Goal: Task Accomplishment & Management: Use online tool/utility

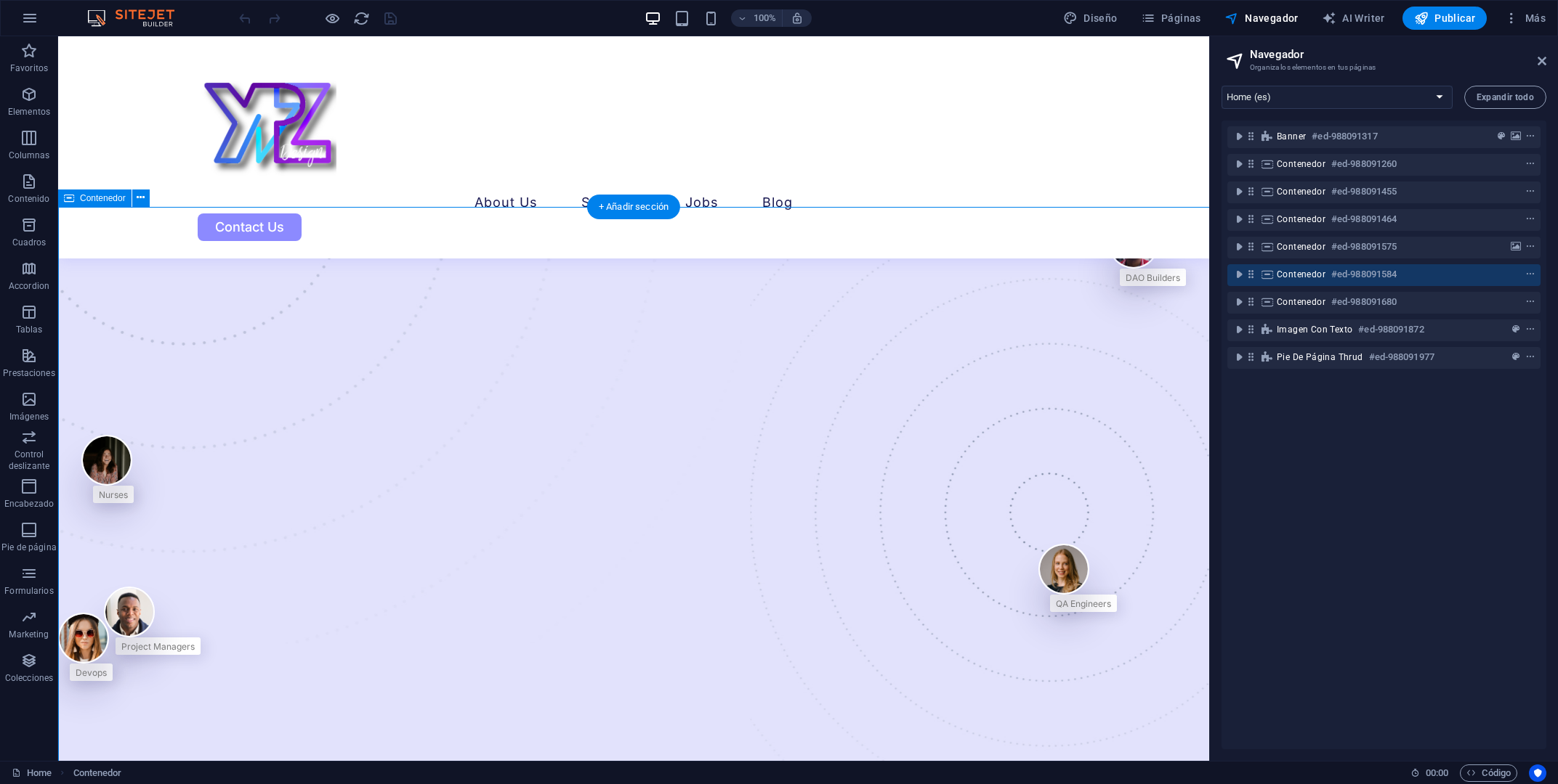
scroll to position [2725, 0]
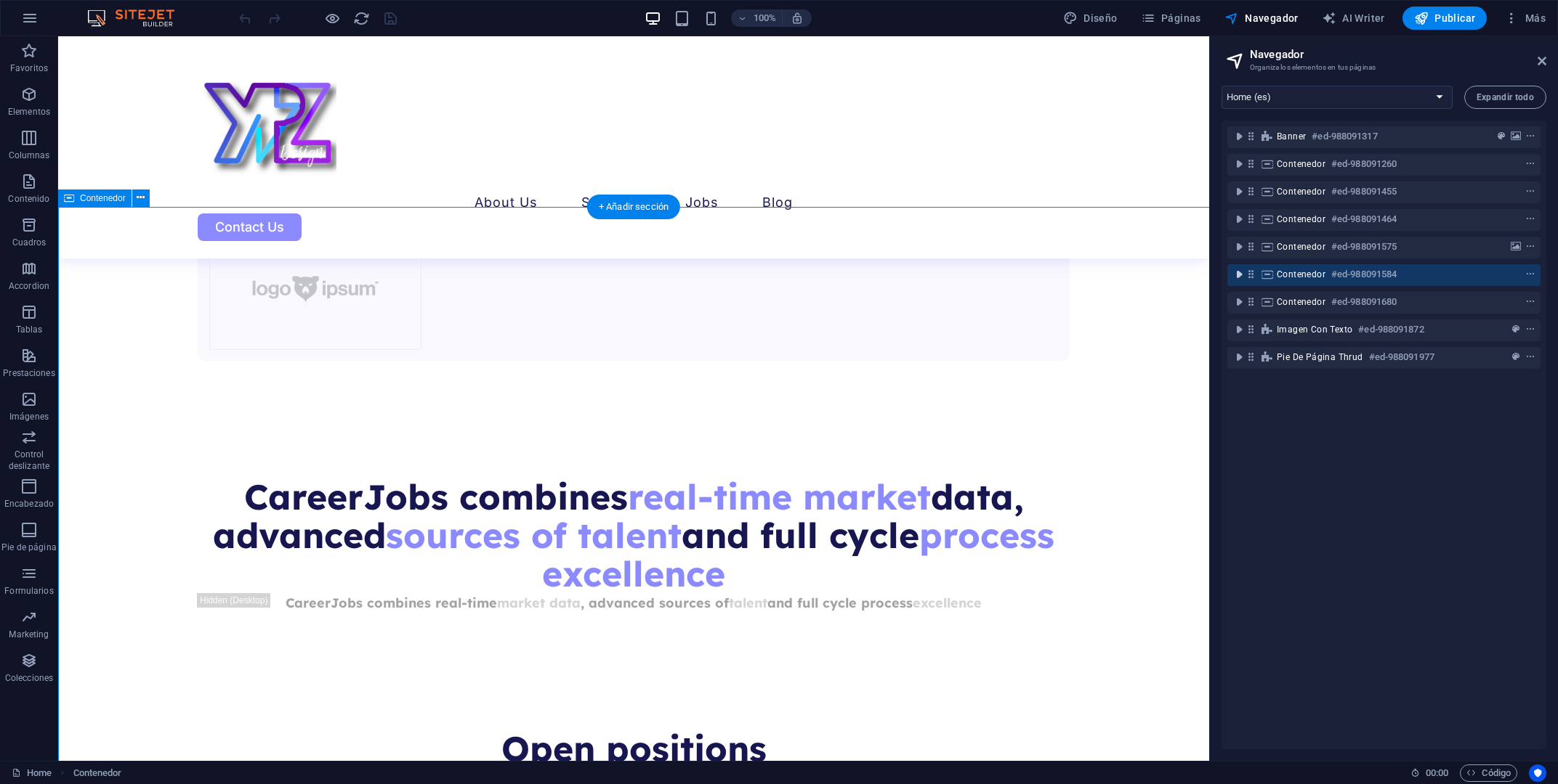
click at [1241, 275] on icon "toggle-expand" at bounding box center [1238, 274] width 15 height 15
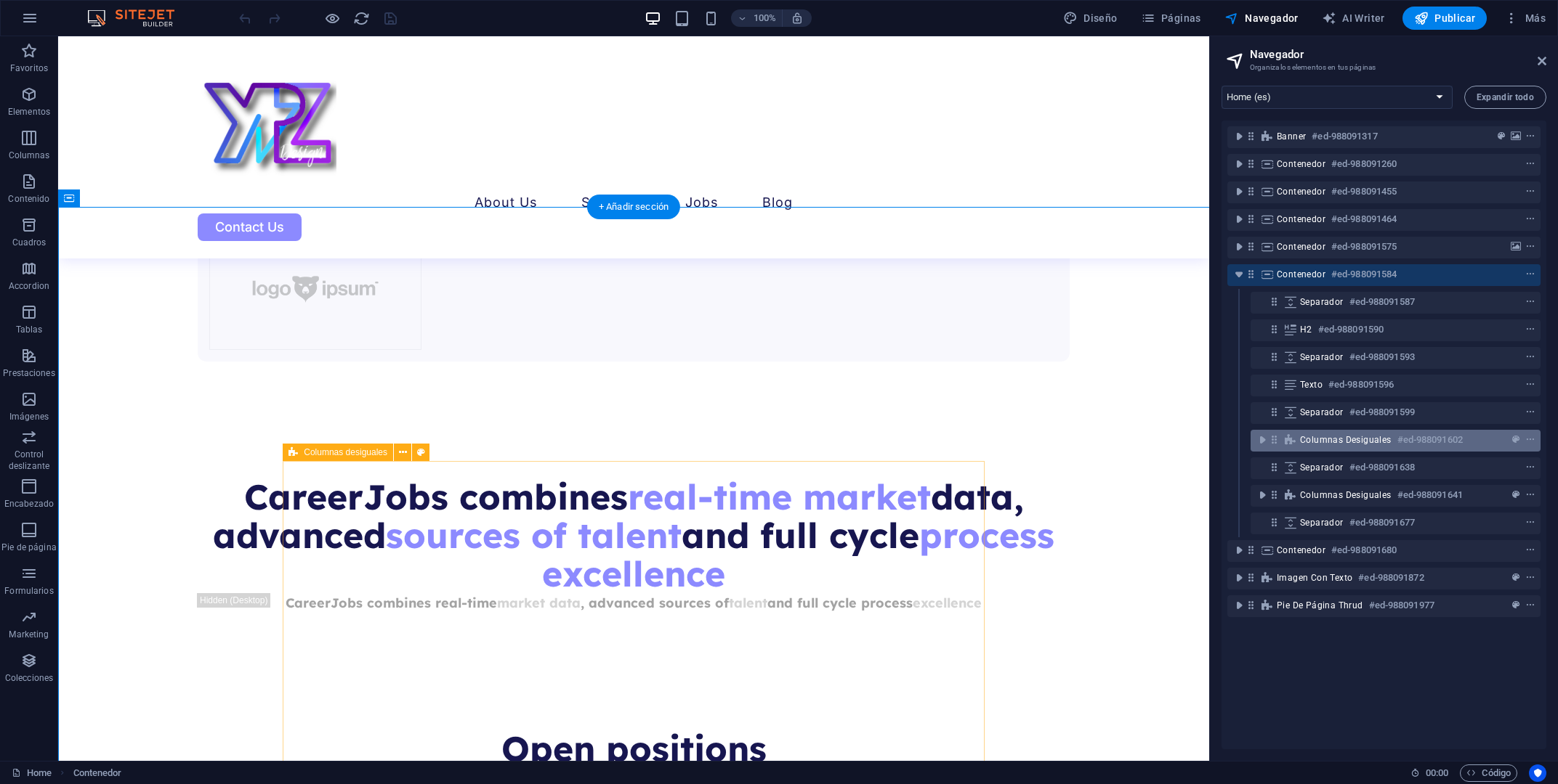
click at [1475, 440] on div at bounding box center [1504, 440] width 68 height 17
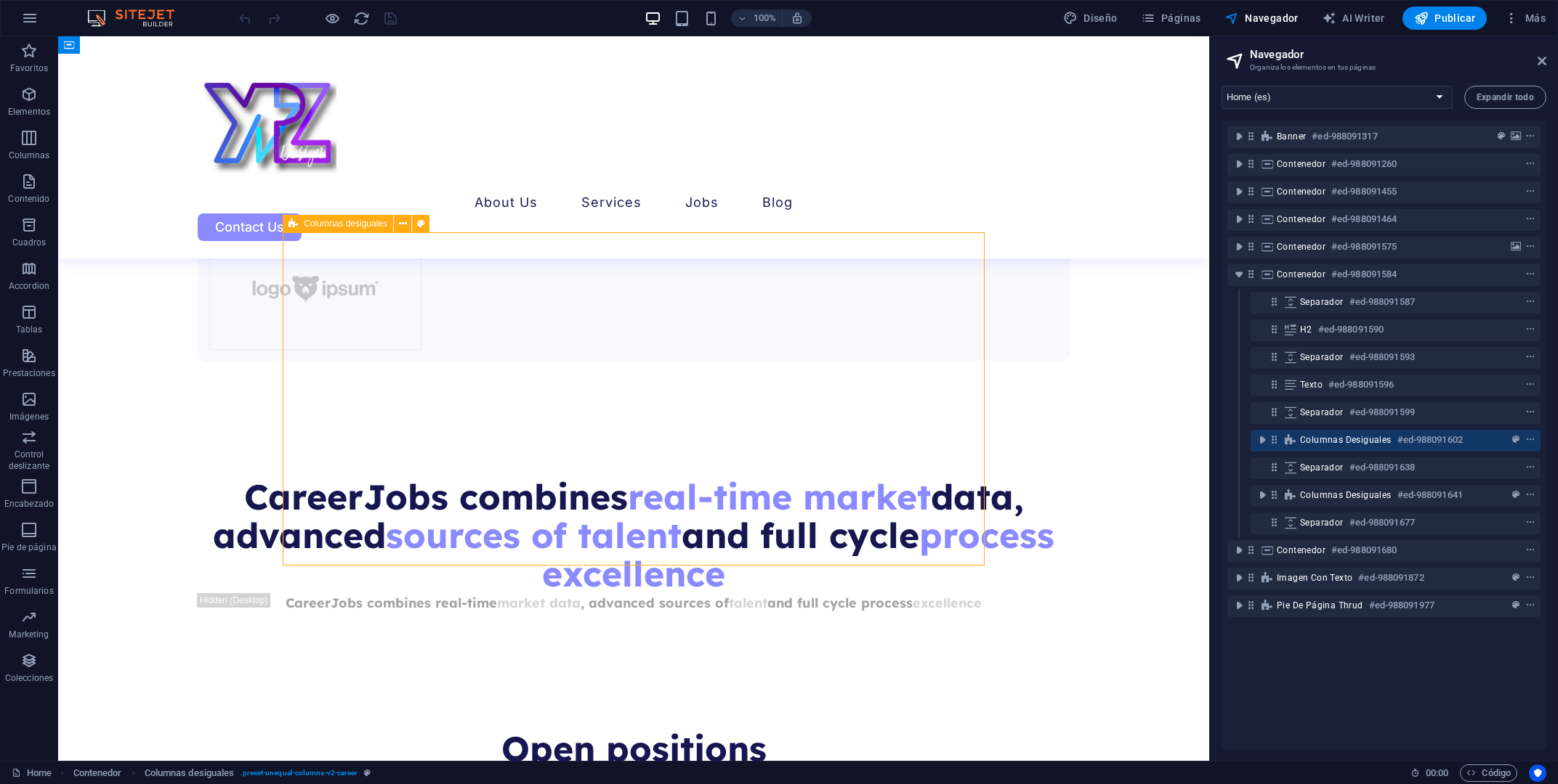
scroll to position [2953, 0]
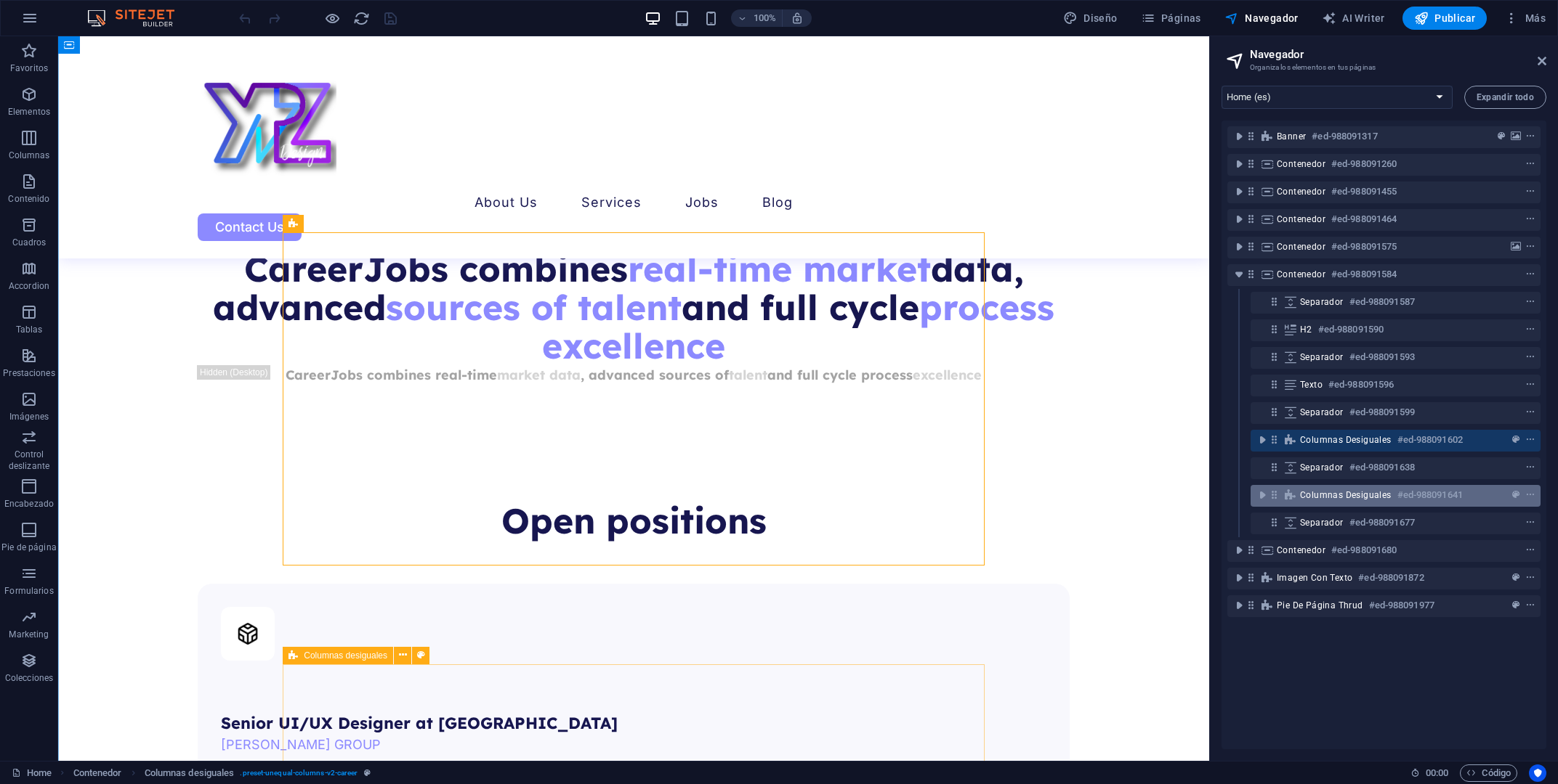
click at [1467, 493] on div "Columnas desiguales #ed-988091641" at bounding box center [1384, 495] width 168 height 17
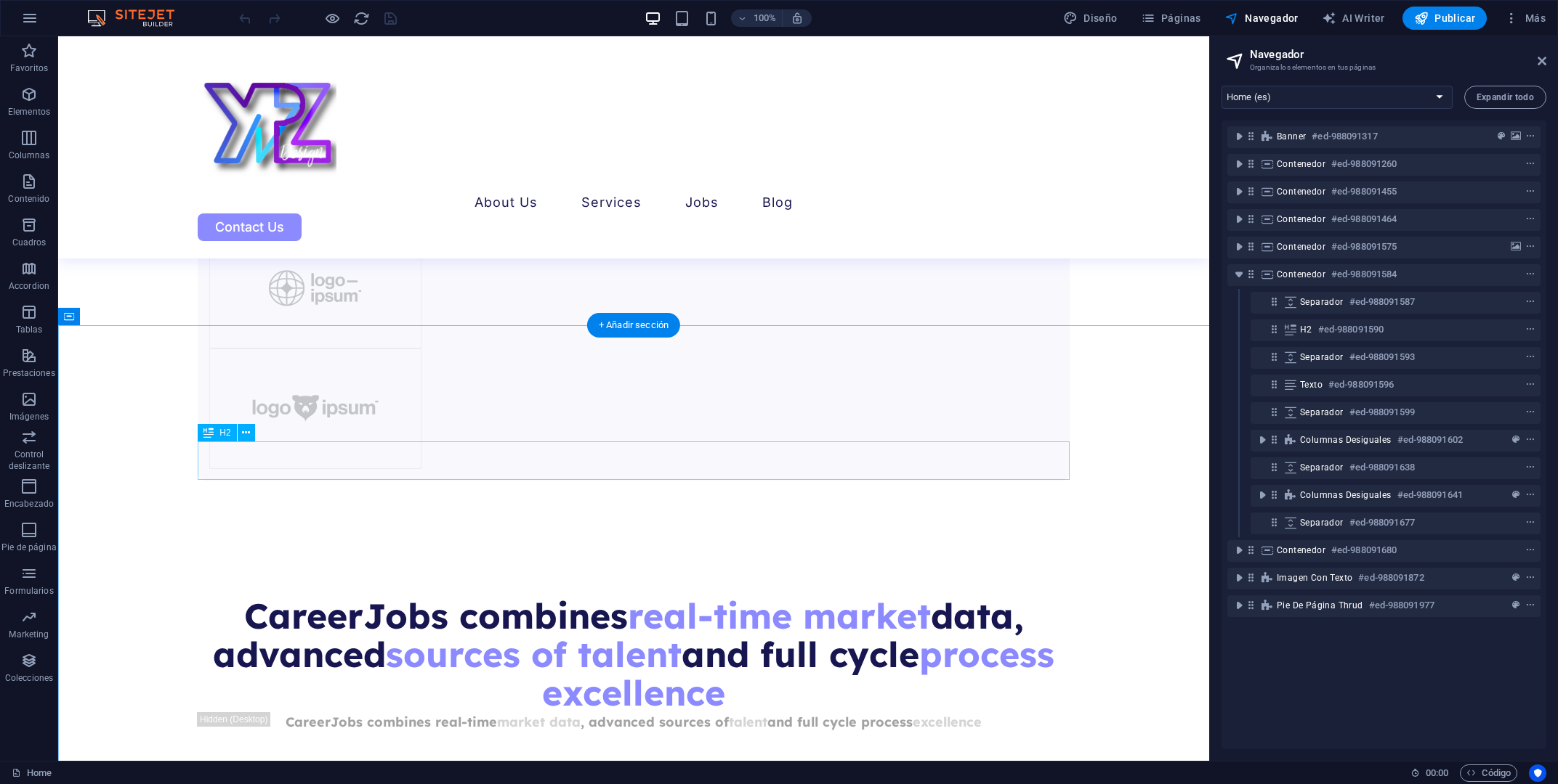
scroll to position [2685, 0]
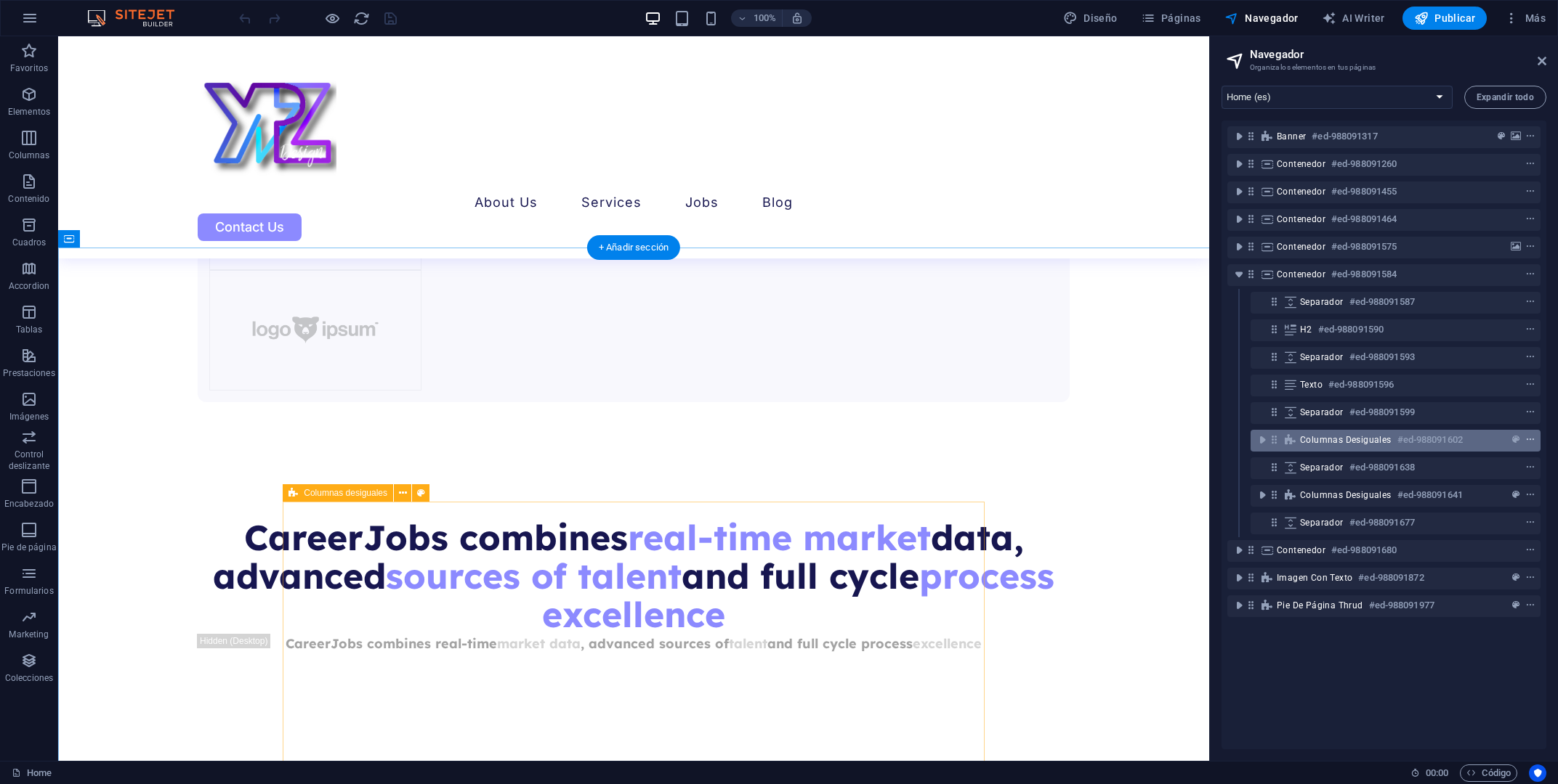
click at [1537, 439] on span "context-menu" at bounding box center [1530, 440] width 15 height 10
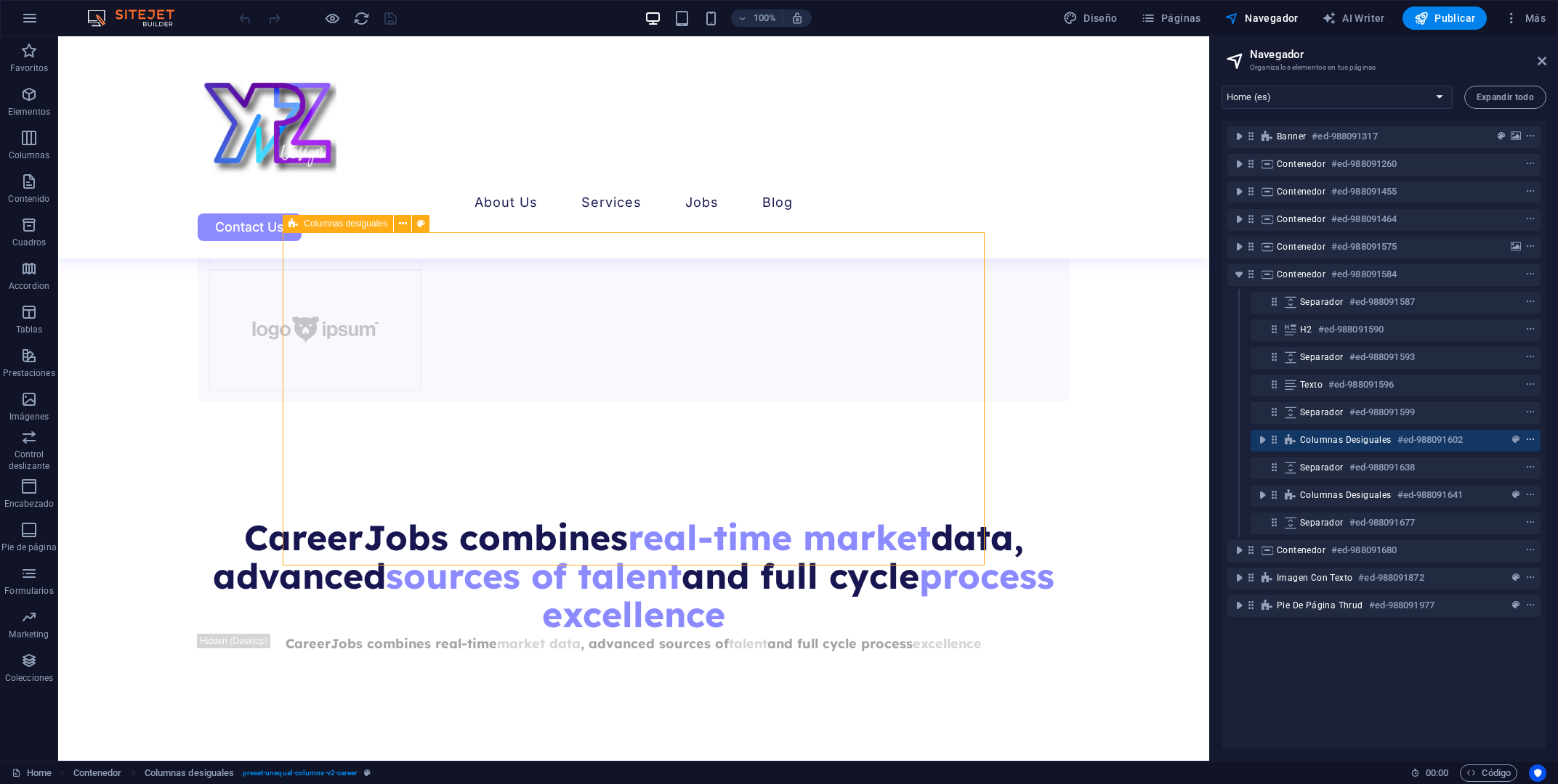
scroll to position [2953, 0]
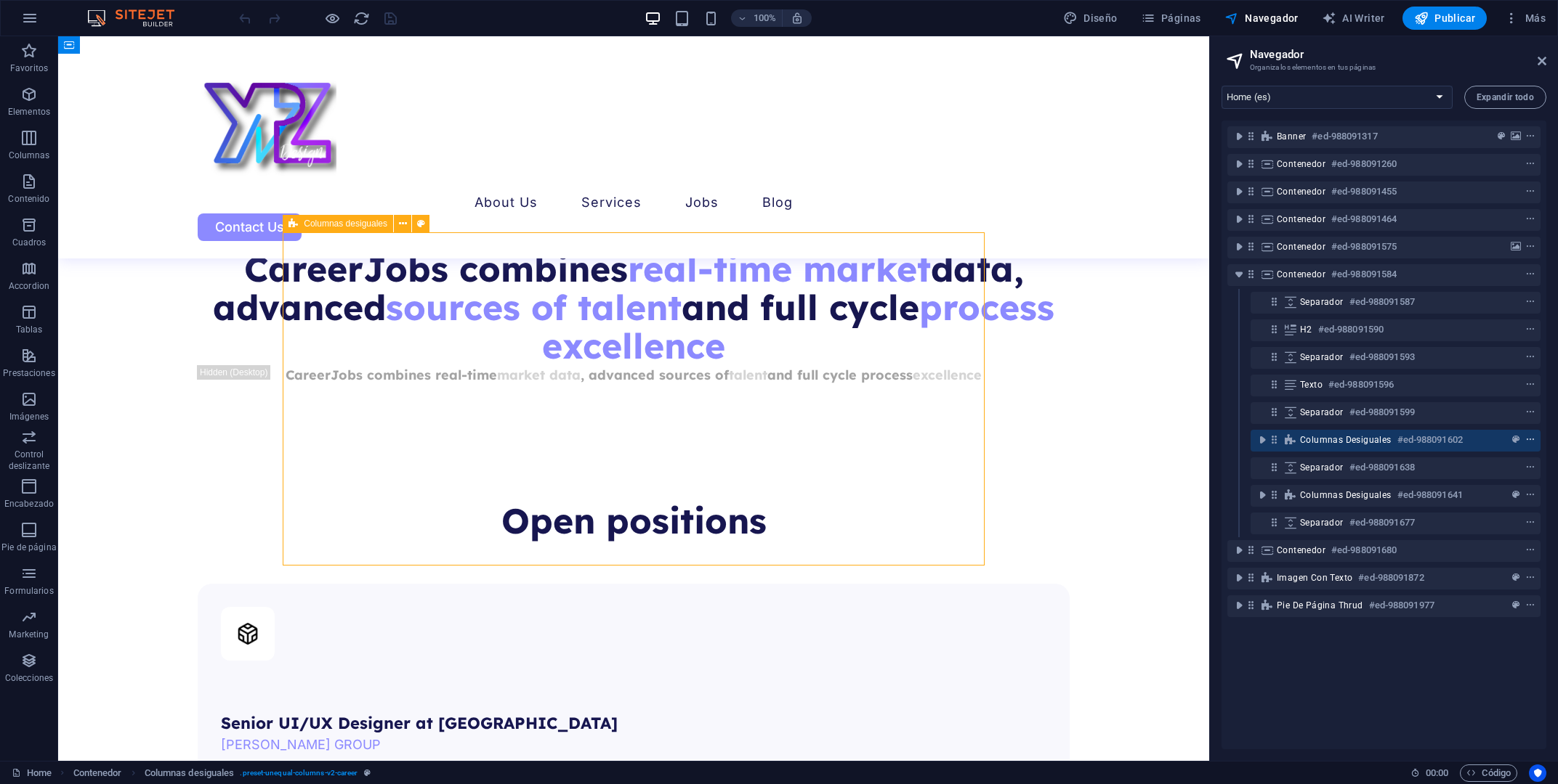
click at [1530, 440] on icon "context-menu" at bounding box center [1530, 440] width 10 height 10
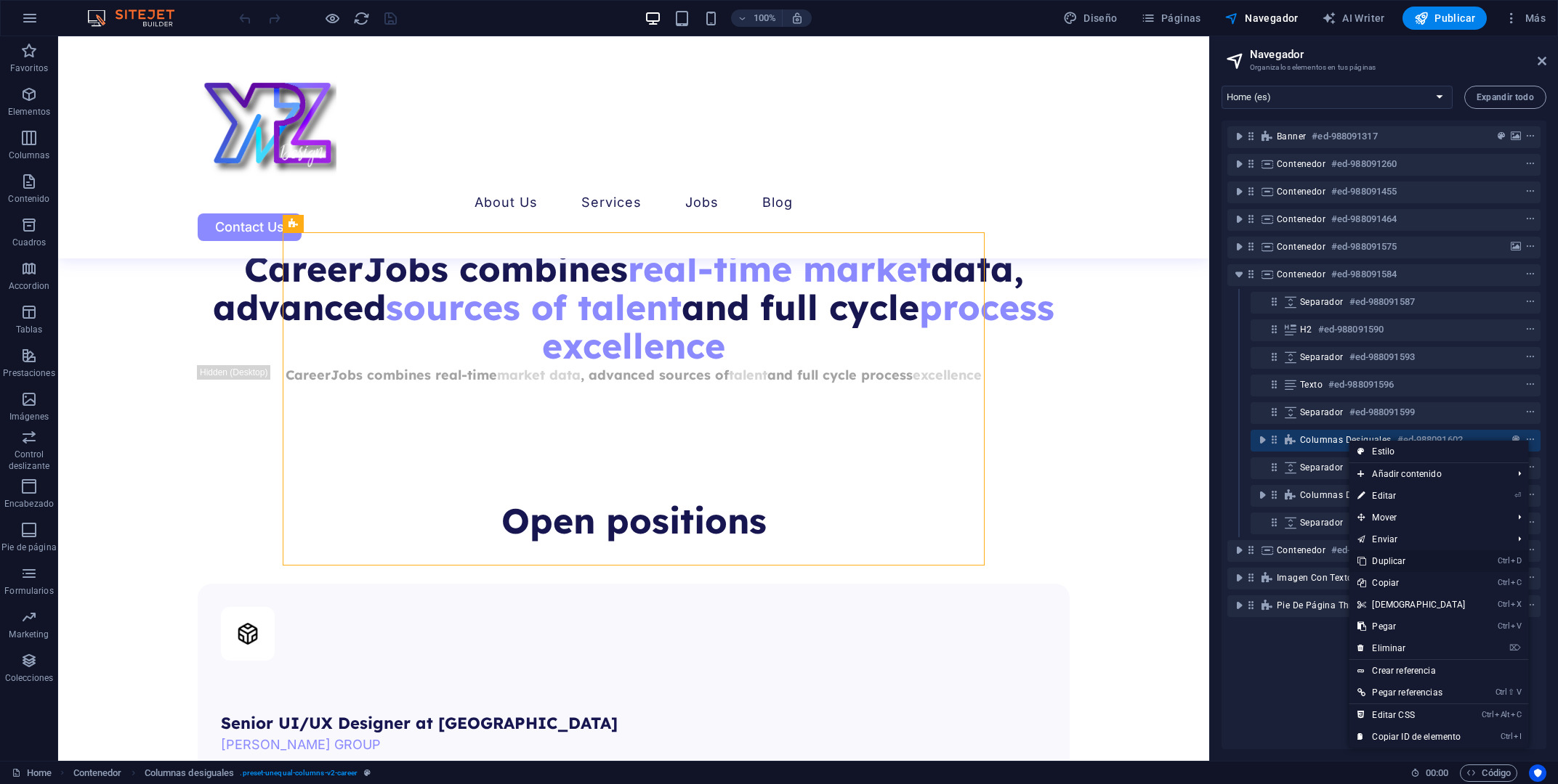
click at [1399, 560] on link "Ctrl D Duplicar" at bounding box center [1411, 562] width 125 height 22
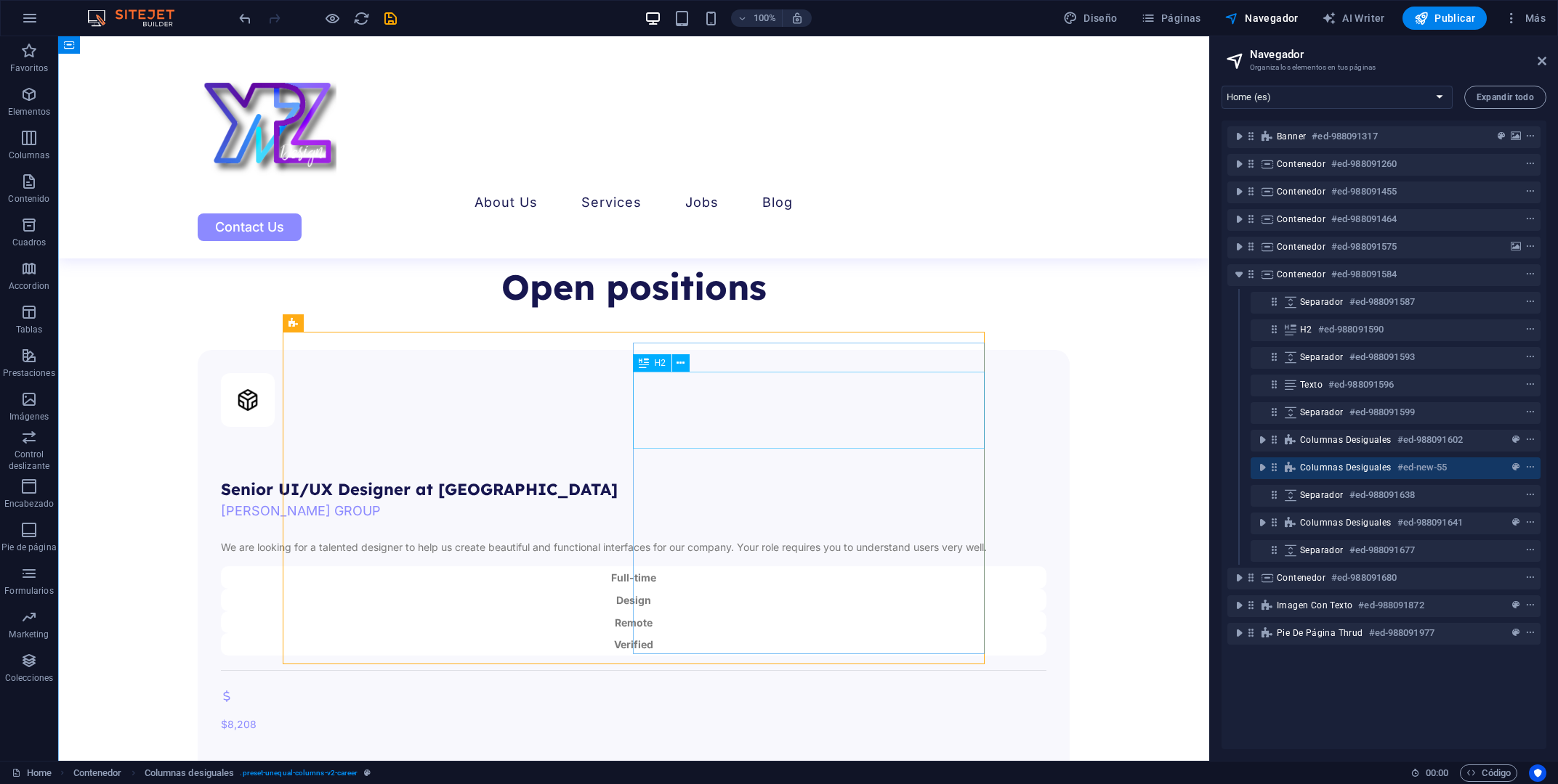
scroll to position [3343, 0]
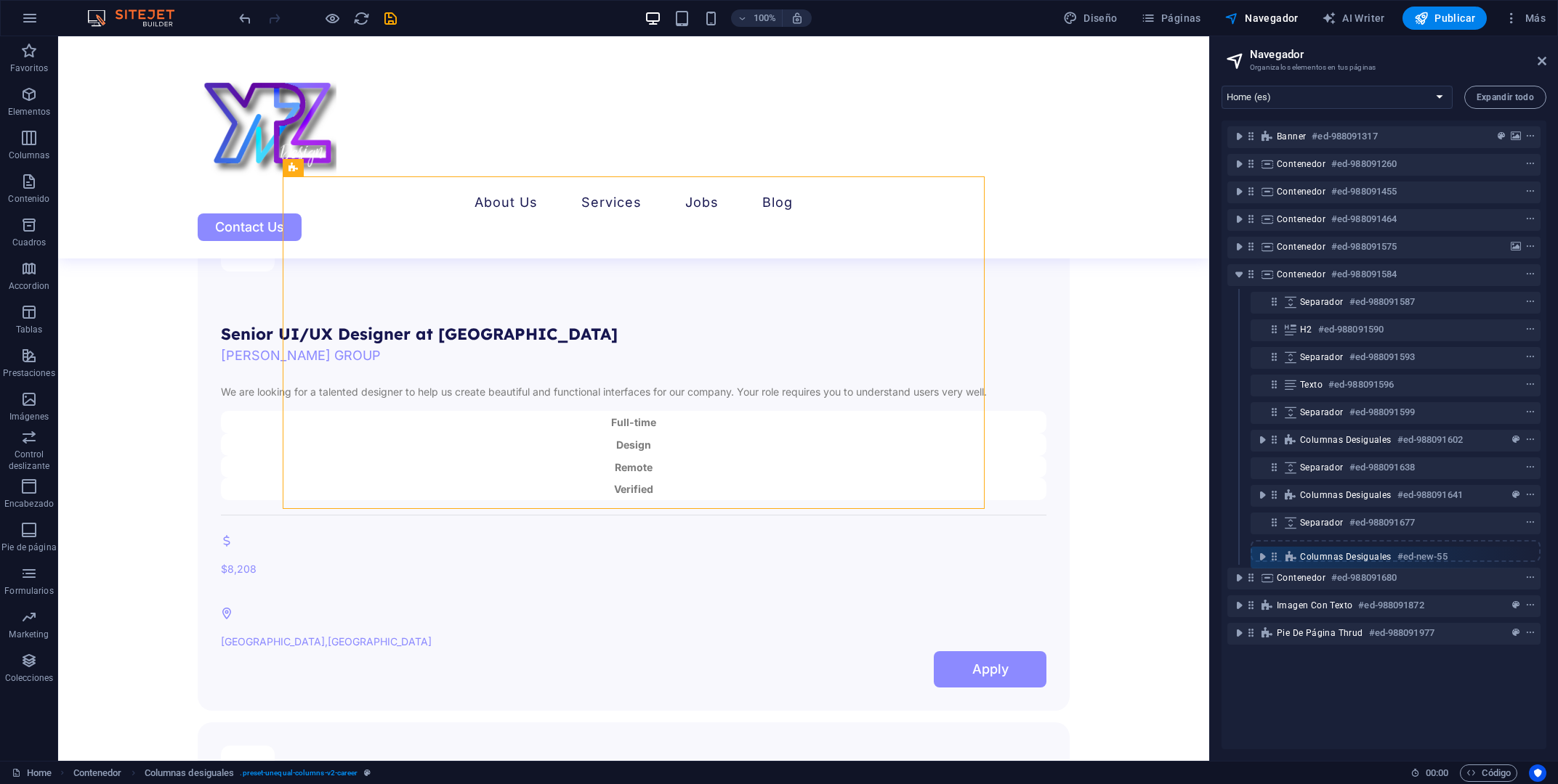
drag, startPoint x: 1275, startPoint y: 468, endPoint x: 1275, endPoint y: 563, distance: 95.0
click at [1275, 563] on div "Banner #ed-988091317 Contenedor #ed-988091260 Contenedor #ed-988091455 Contened…" at bounding box center [1384, 434] width 325 height 629
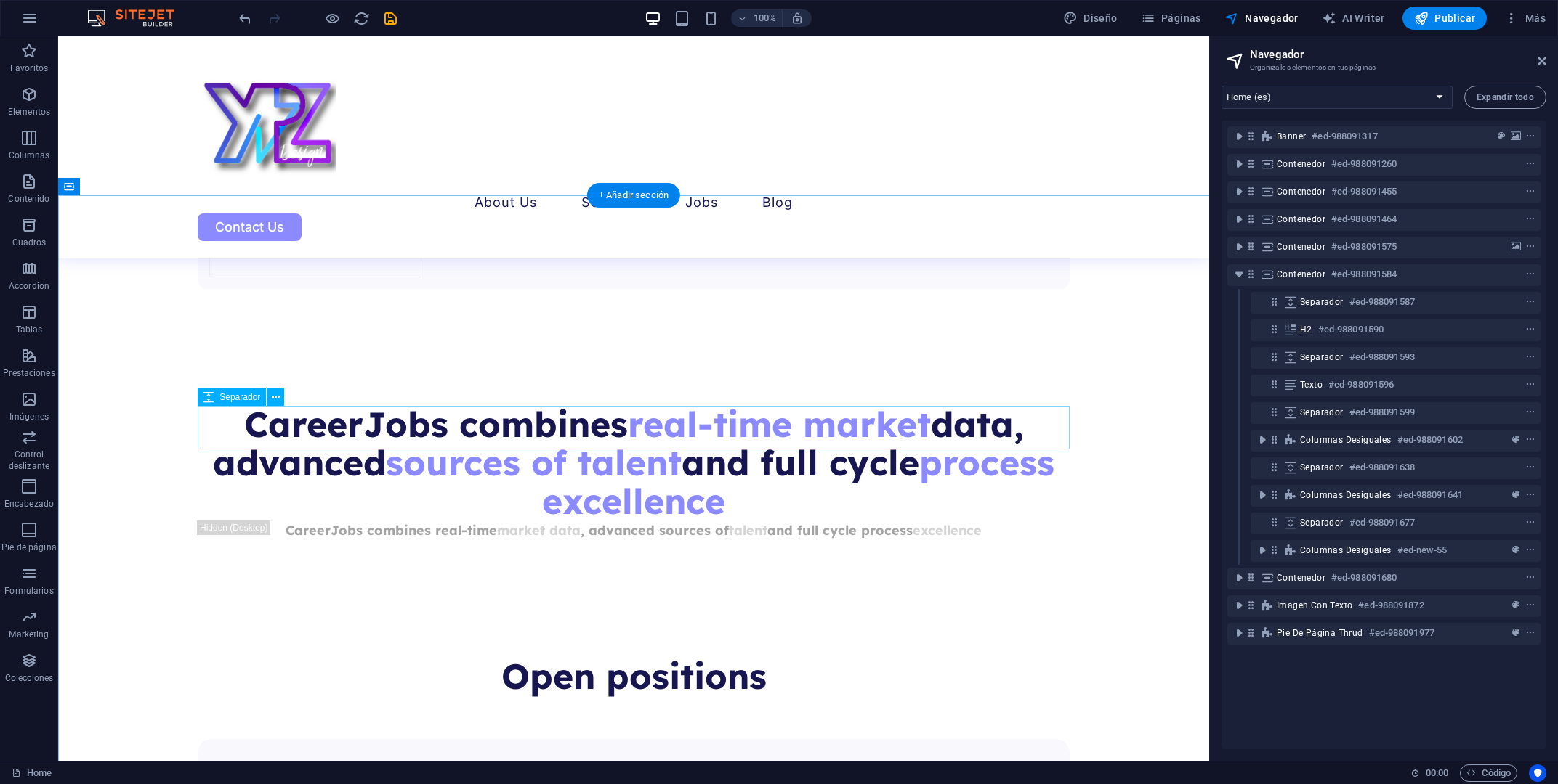
scroll to position [2643, 0]
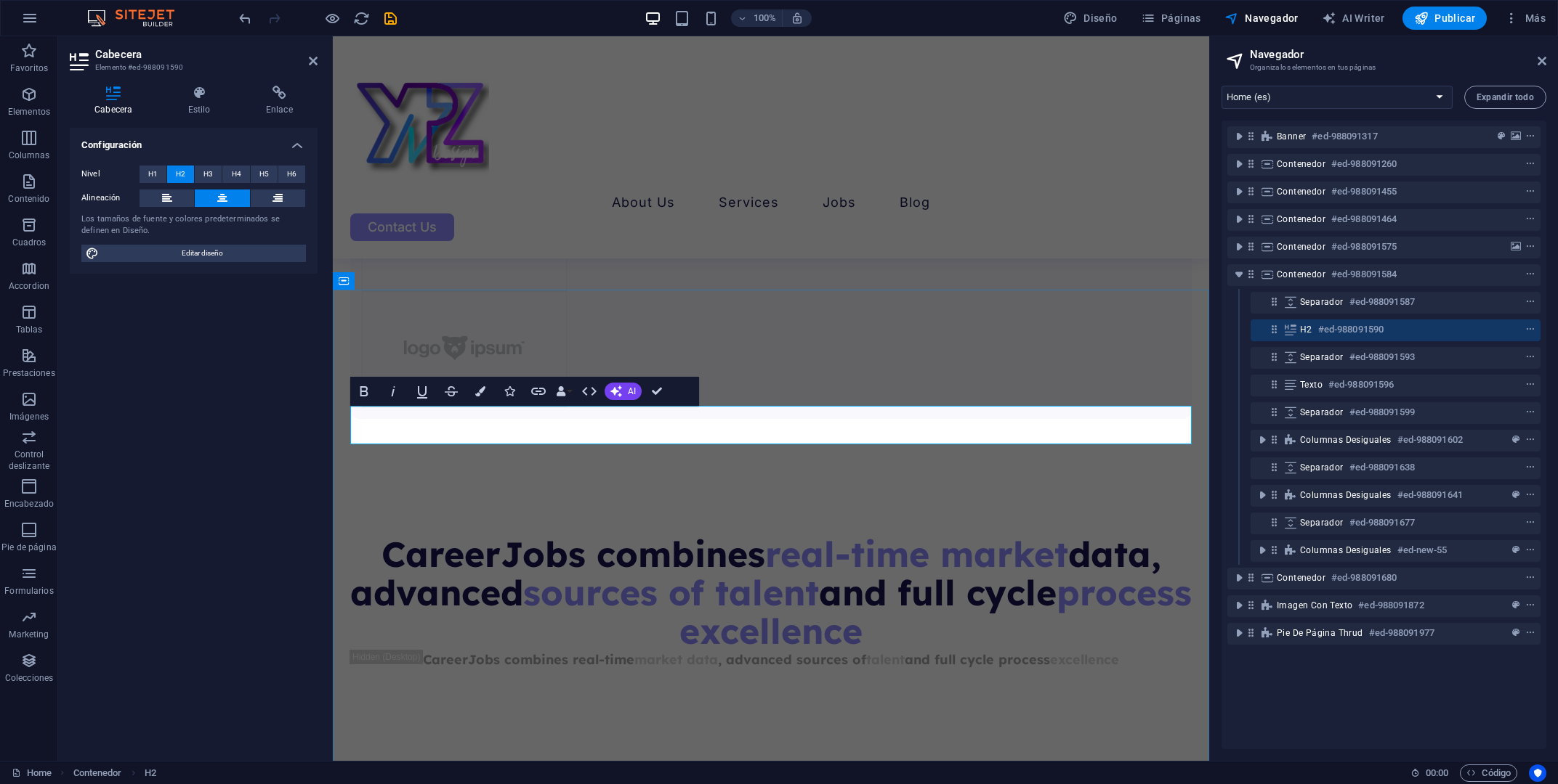
drag, startPoint x: 638, startPoint y: 430, endPoint x: 936, endPoint y: 417, distance: 298.3
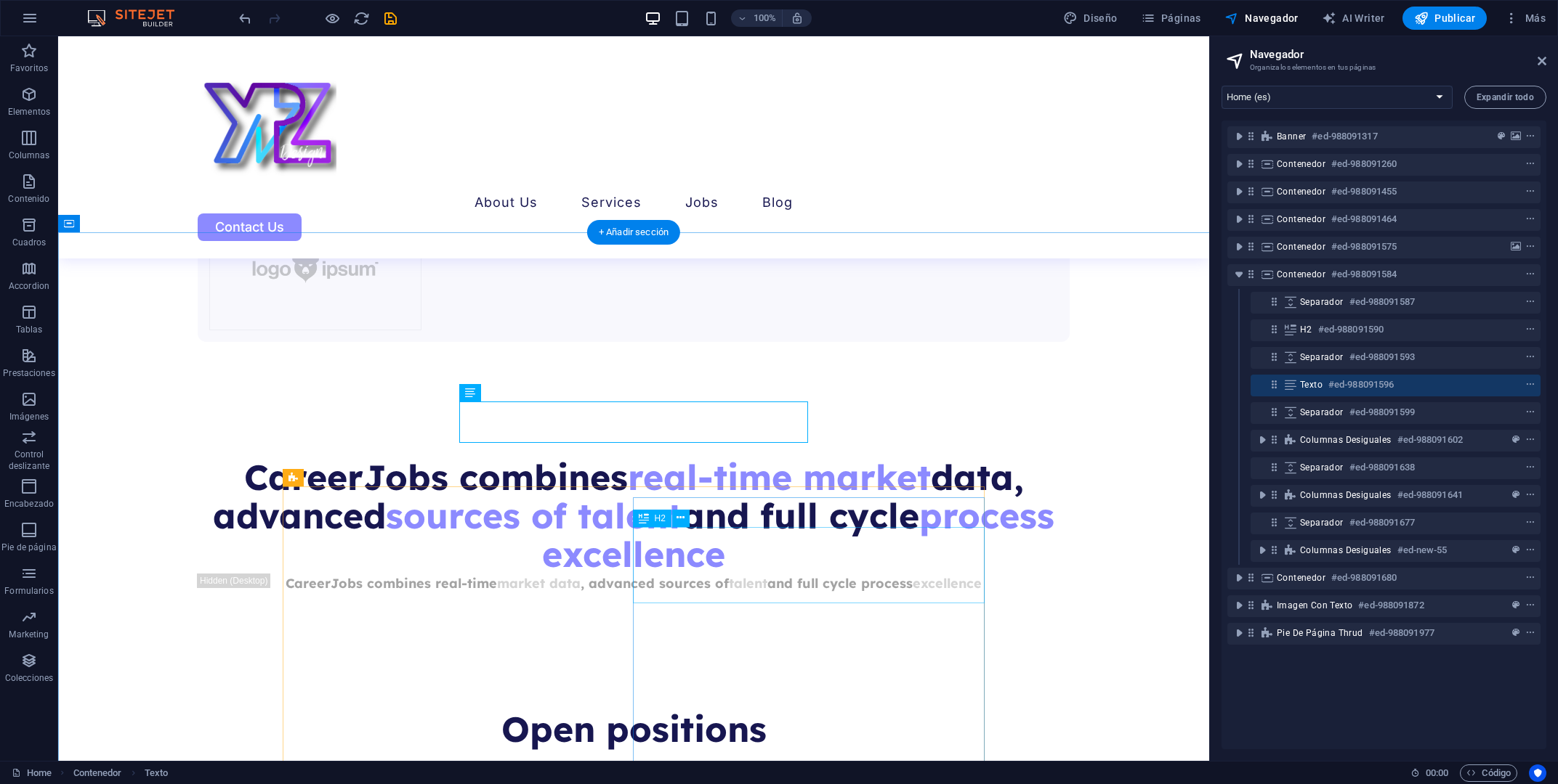
scroll to position [2798, 0]
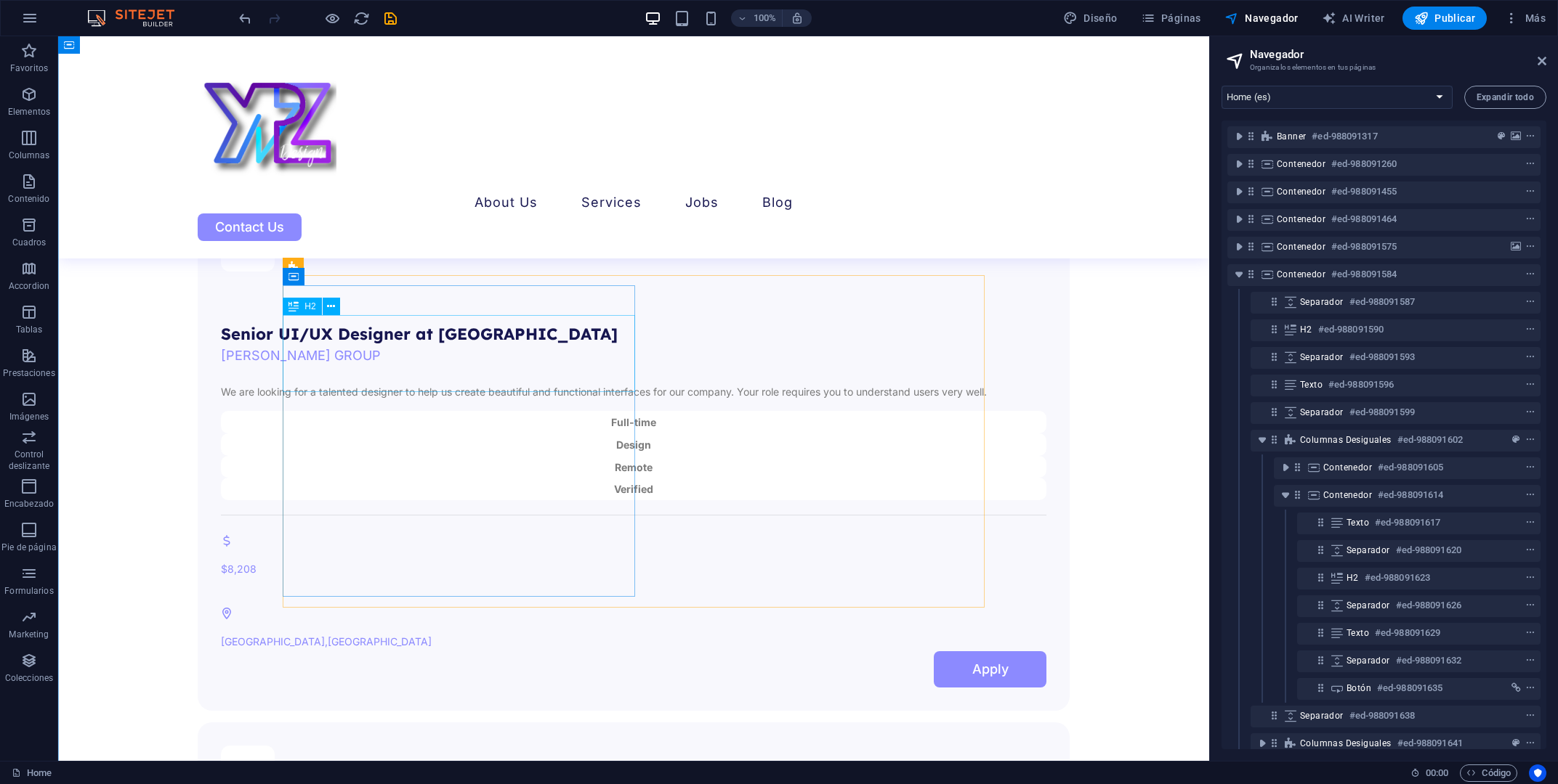
scroll to position [3187, 0]
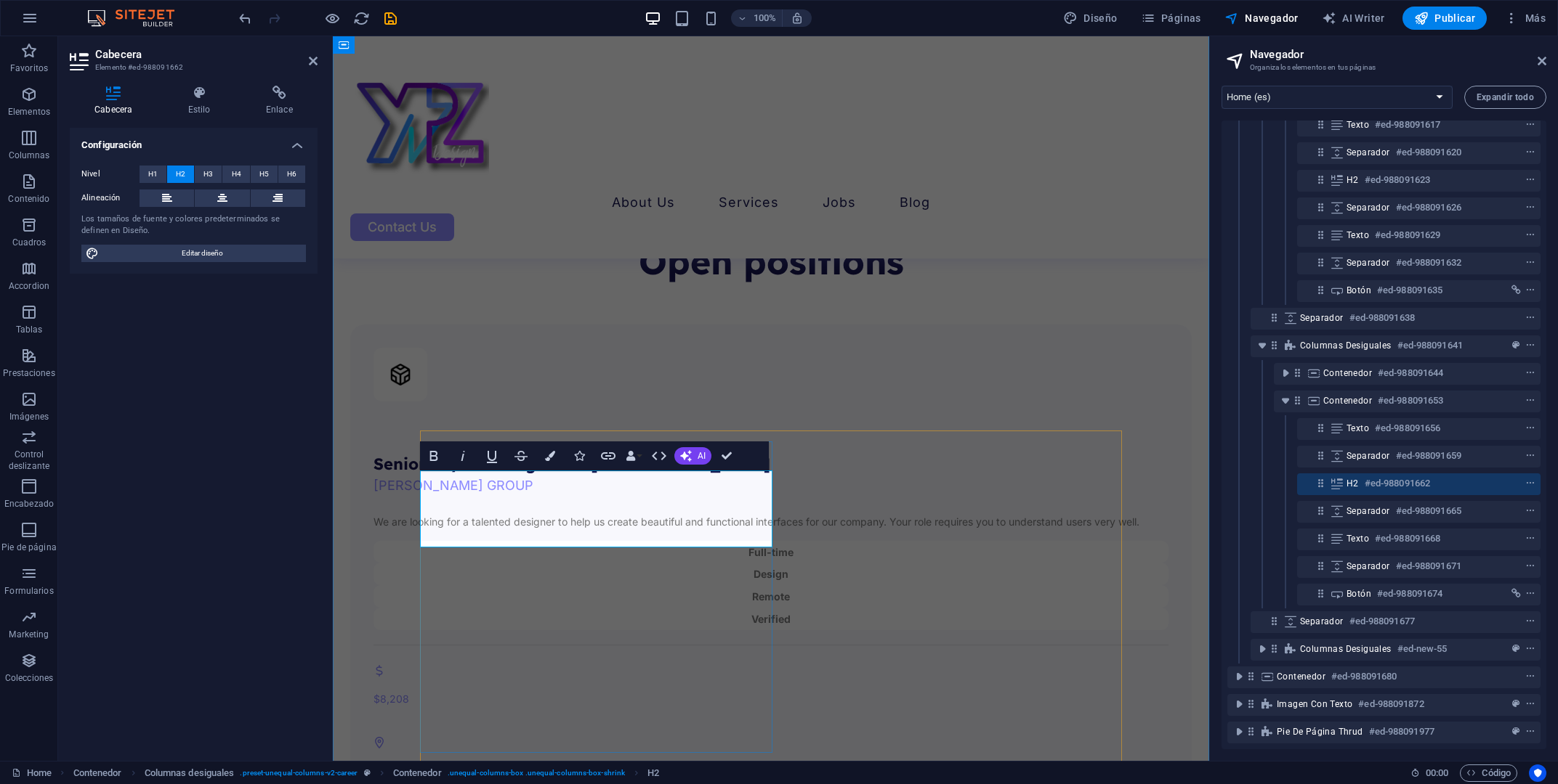
drag, startPoint x: 589, startPoint y: 490, endPoint x: 428, endPoint y: 487, distance: 161.0
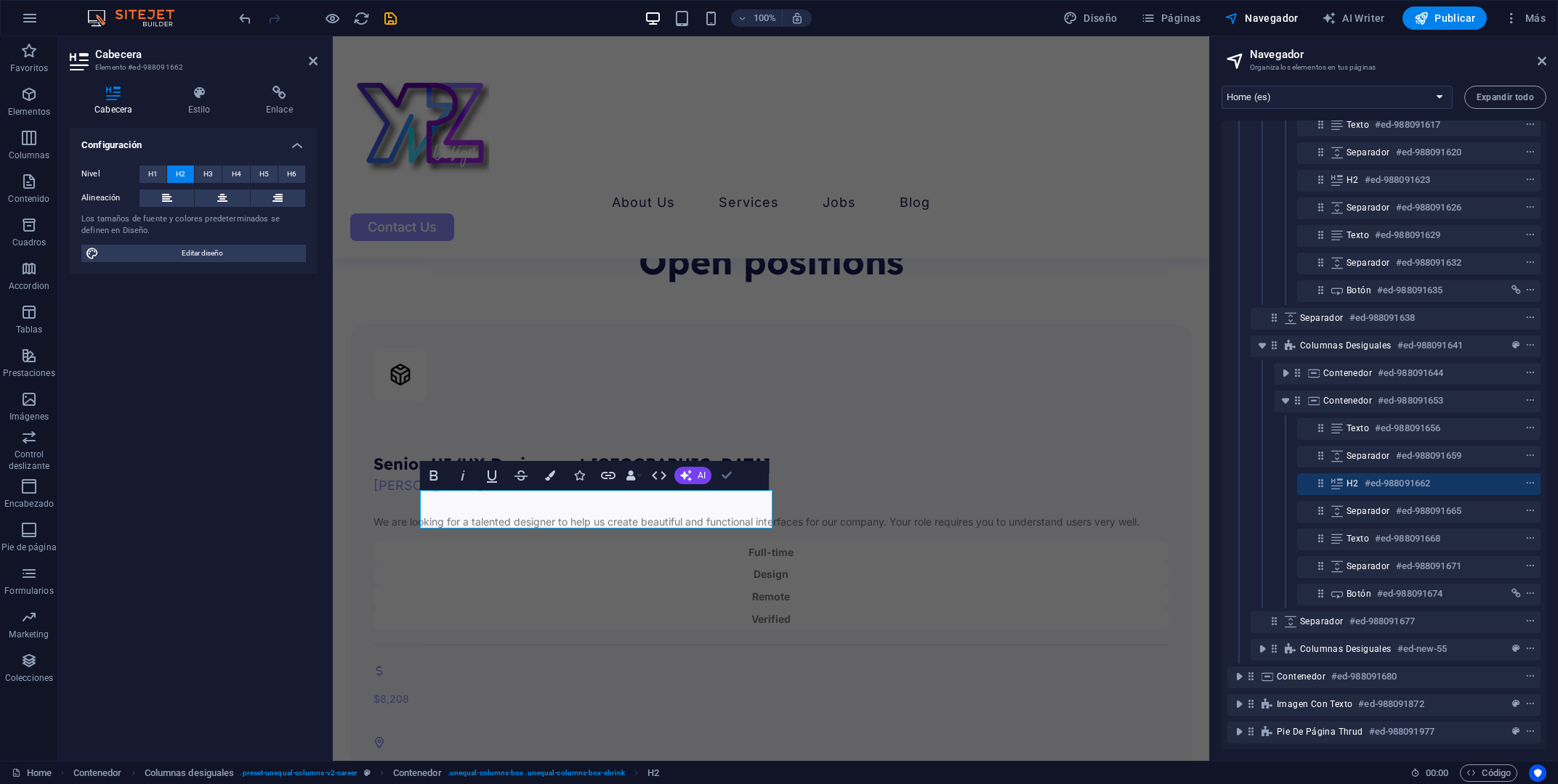
scroll to position [3187, 0]
